Goal: Information Seeking & Learning: Learn about a topic

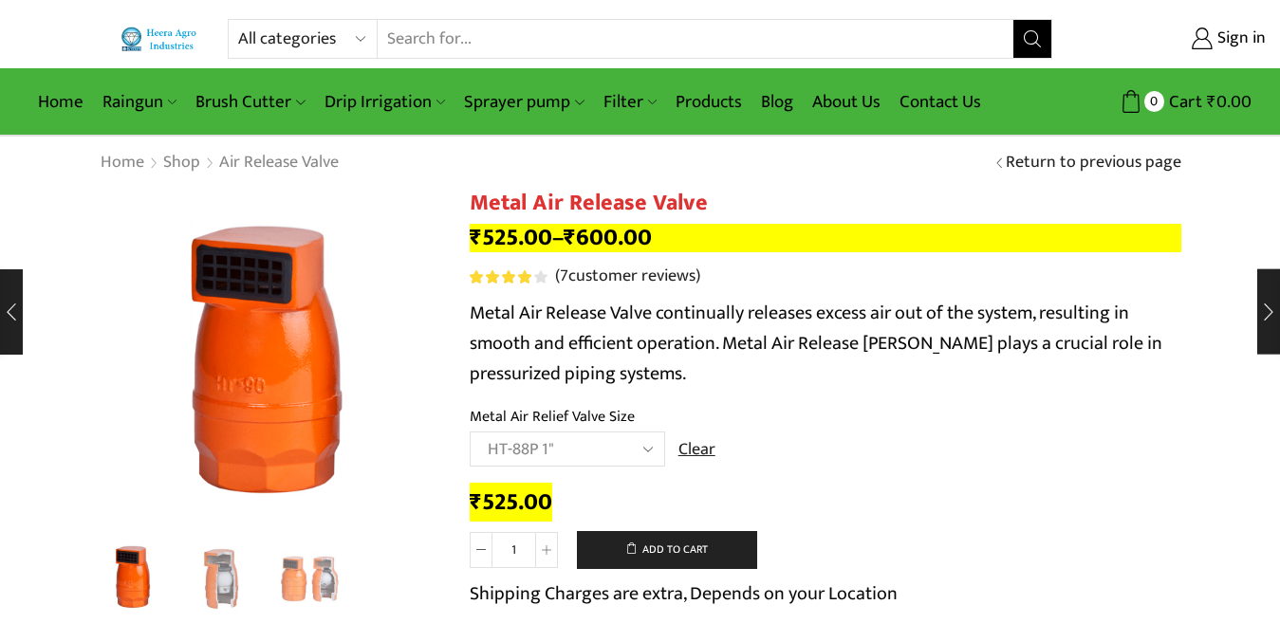
select select "ht-88p-1"
click at [302, 41] on select "All categories Accessories Air Release Valve Brush Cutter Domestic Use Drip Irr…" at bounding box center [307, 39] width 139 height 38
select select "venturi"
click at [238, 20] on select "All categories Accessories Air Release Valve Brush Cutter Domestic Use Drip Irr…" at bounding box center [307, 39] width 139 height 38
click at [1024, 36] on icon "Search button" at bounding box center [1032, 38] width 17 height 17
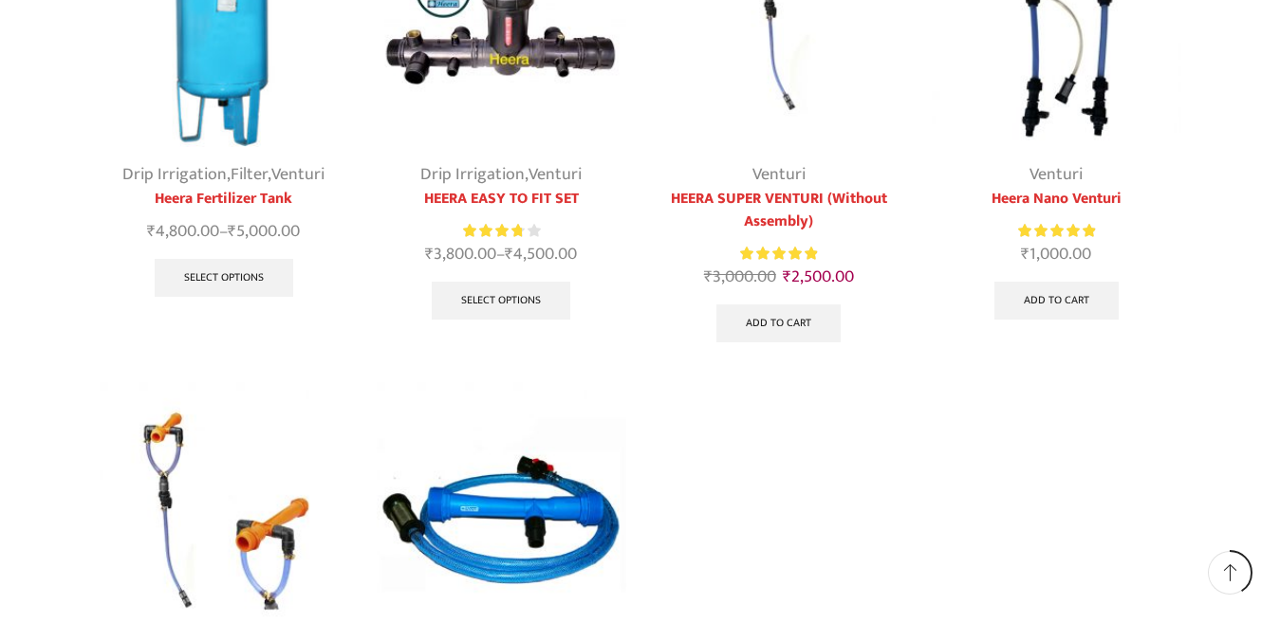
scroll to position [190, 0]
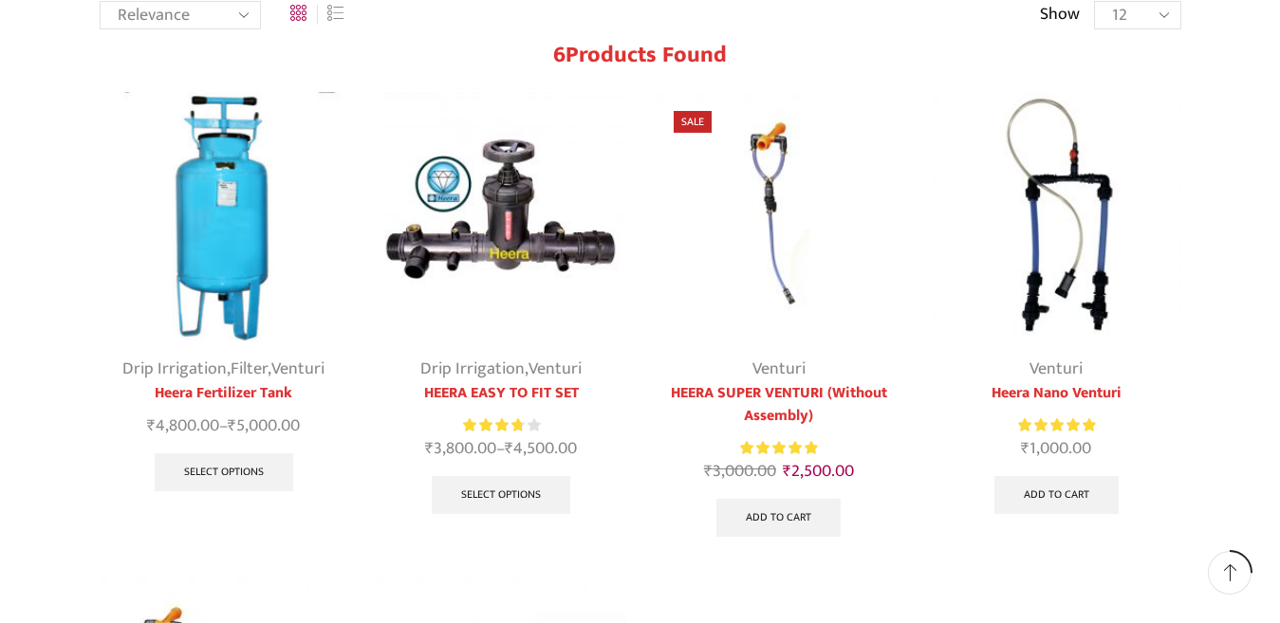
click at [1045, 242] on img at bounding box center [1057, 217] width 250 height 250
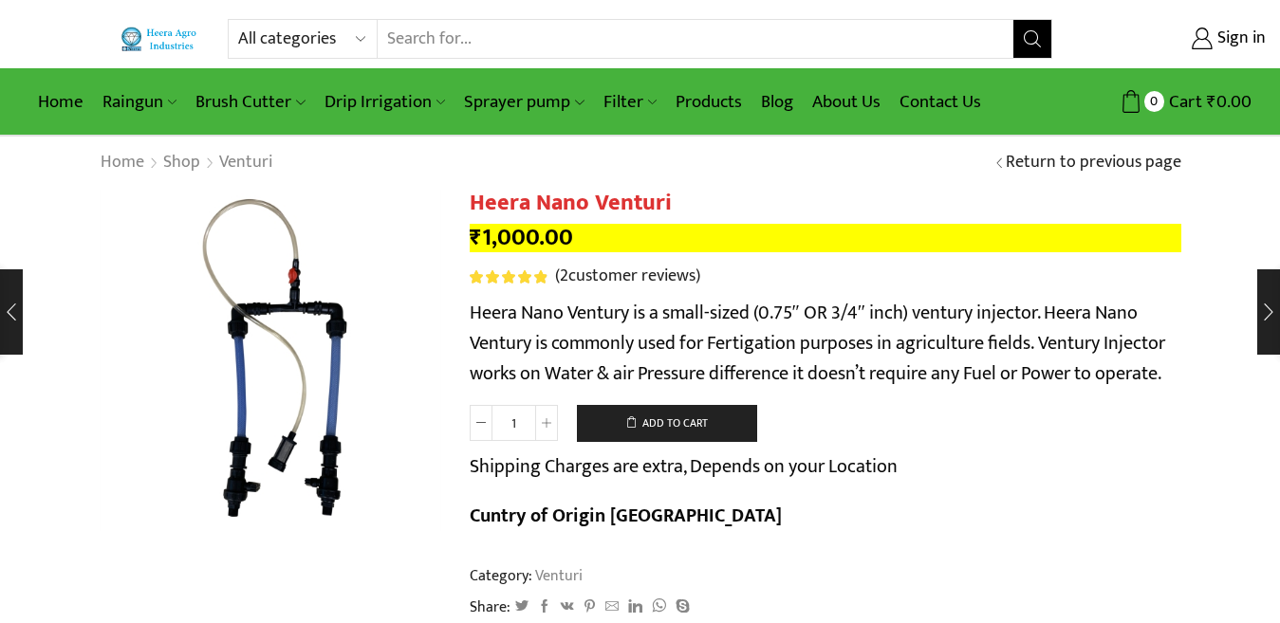
click at [259, 39] on select "All categories Accessories Air Release Valve Brush Cutter Domestic Use Drip Irr…" at bounding box center [307, 39] width 139 height 38
select select "drip-irrigation"
click at [238, 20] on select "All categories Accessories Air Release Valve Brush Cutter Domestic Use Drip Irr…" at bounding box center [307, 39] width 139 height 38
click at [1038, 39] on icon "Search button" at bounding box center [1032, 38] width 17 height 17
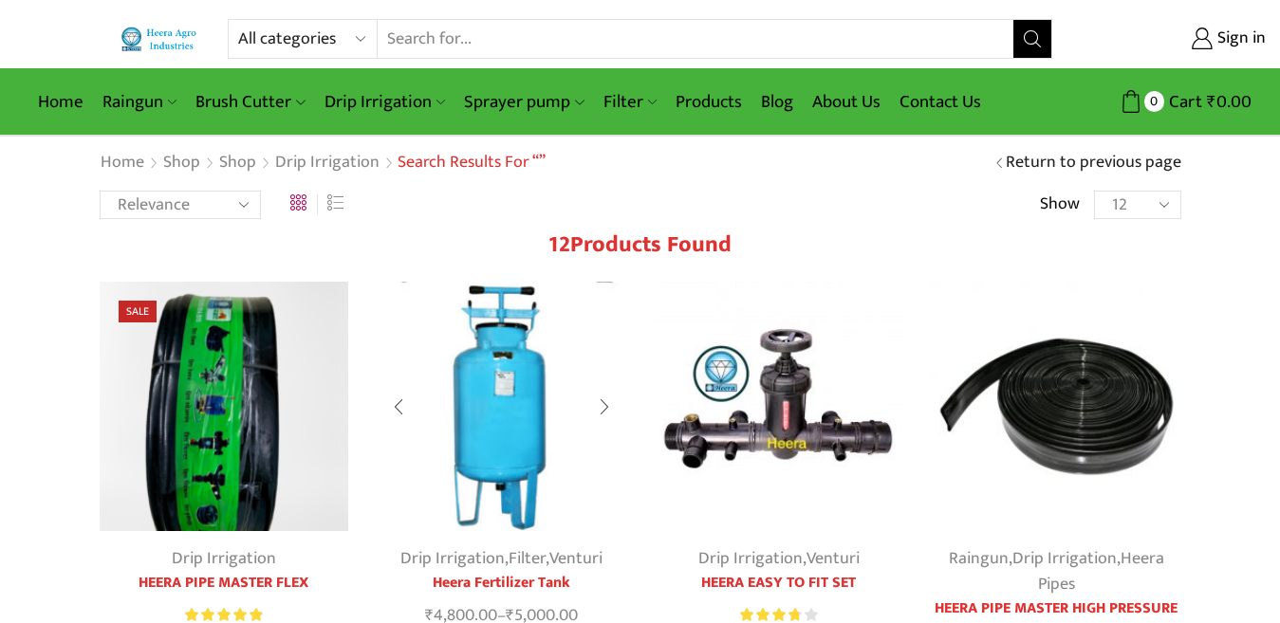
click at [506, 402] on img at bounding box center [502, 407] width 250 height 250
